Goal: Book appointment/travel/reservation

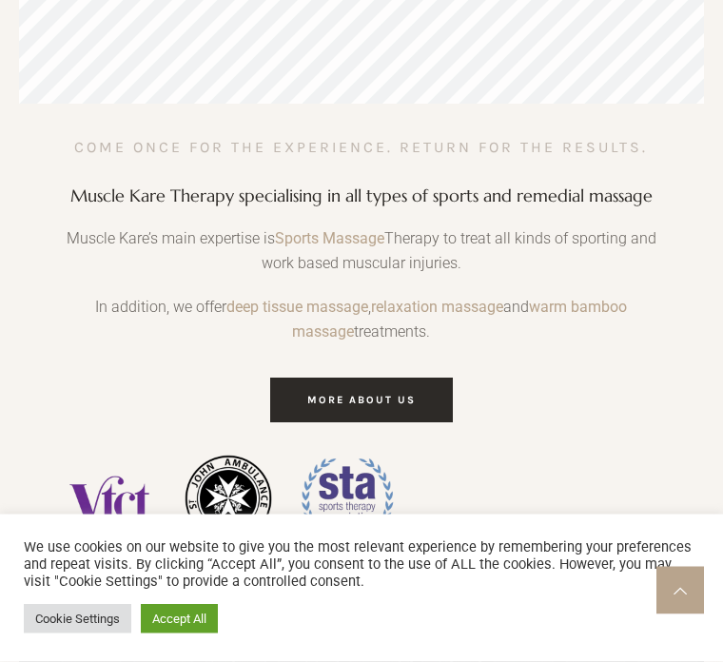
scroll to position [691, 0]
click at [409, 394] on span "more about us" at bounding box center [361, 400] width 108 height 12
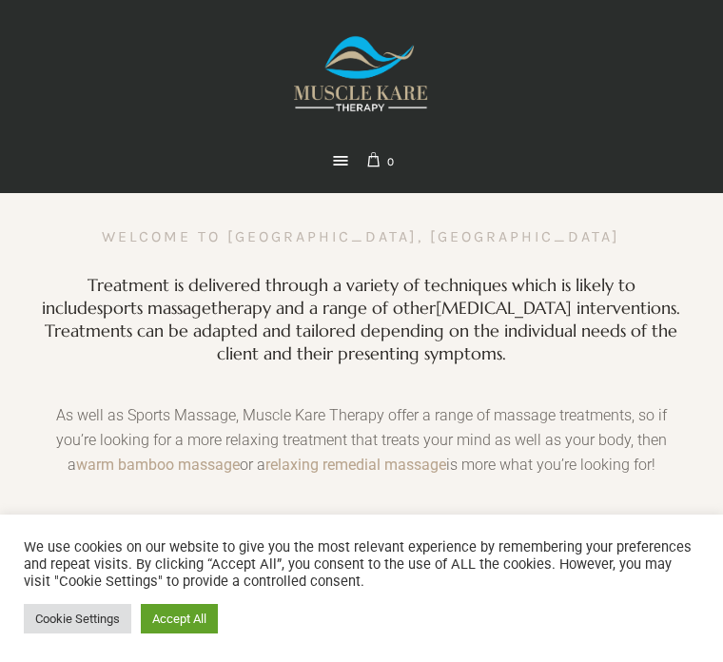
click at [329, 147] on link at bounding box center [340, 160] width 27 height 27
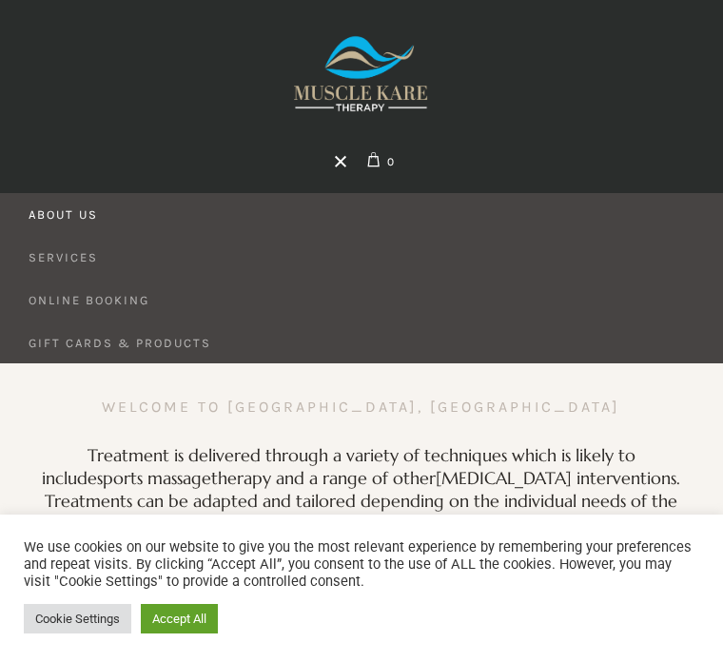
click at [54, 236] on link "Services" at bounding box center [361, 257] width 723 height 42
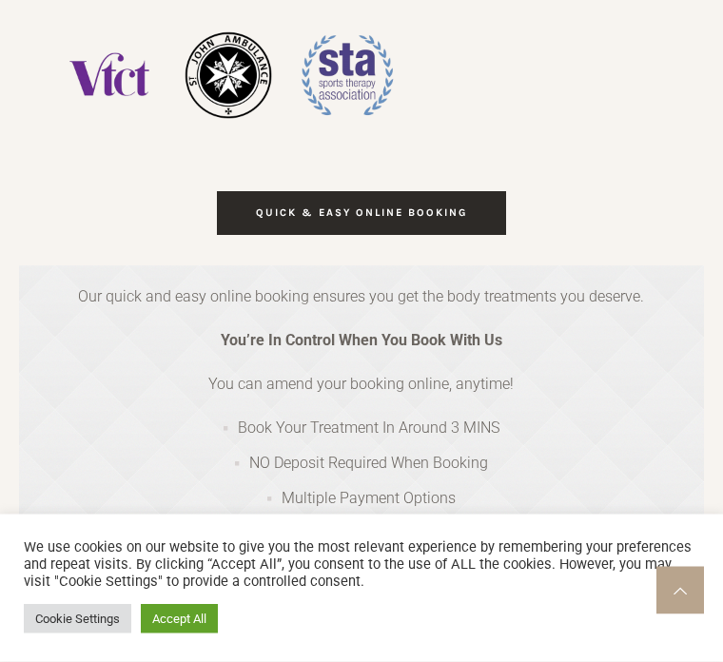
scroll to position [0, 304]
click at [269, 206] on span "QUICK & EASY ONLINE BOOKING" at bounding box center [361, 212] width 211 height 12
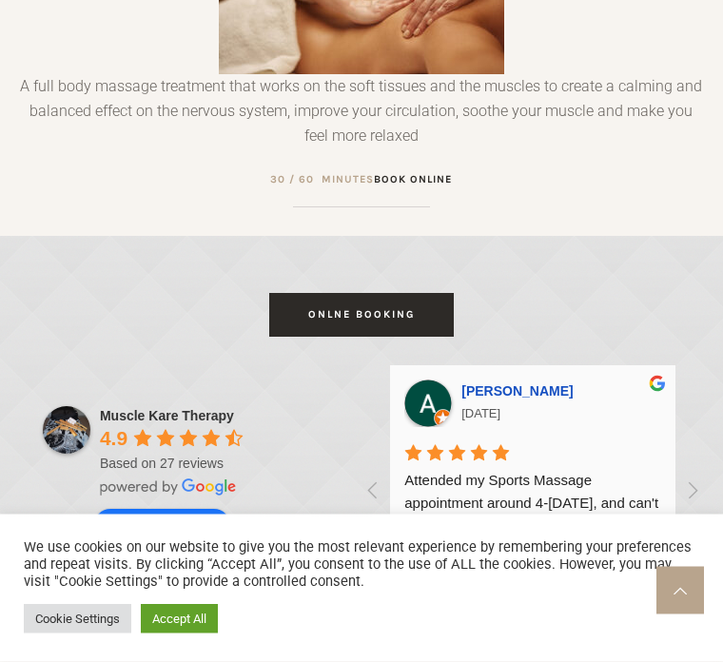
scroll to position [2564, 0]
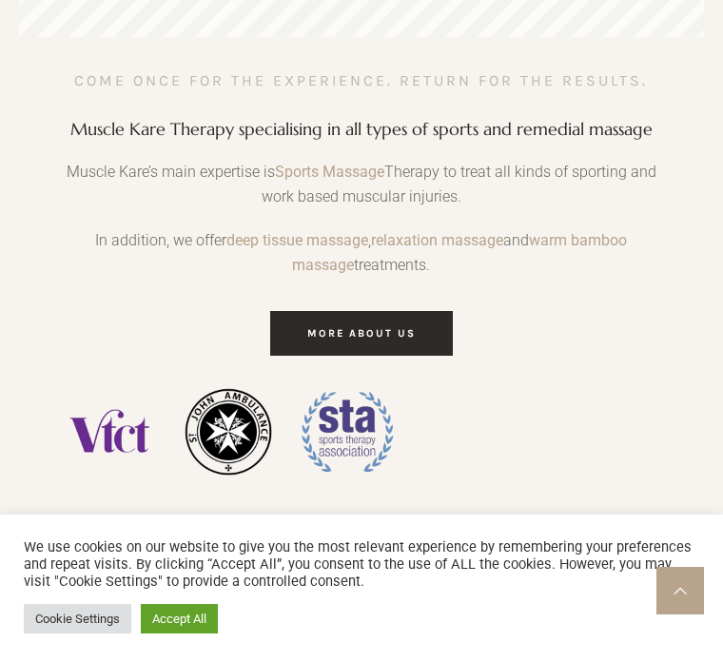
scroll to position [0, 266]
